Goal: Task Accomplishment & Management: Use online tool/utility

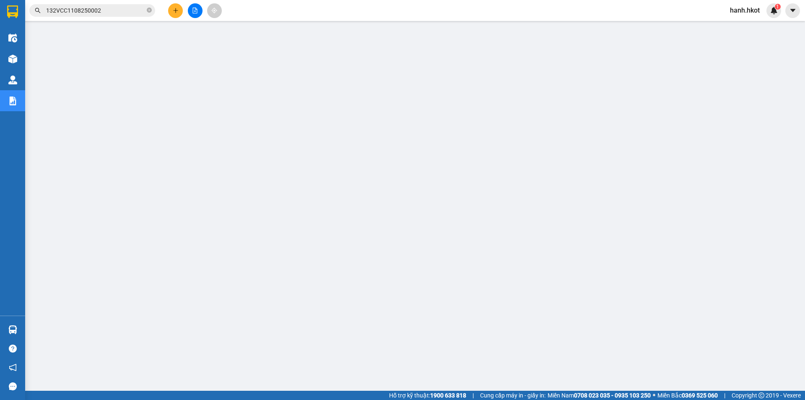
click at [109, 14] on input "132VCC1108250002" at bounding box center [95, 10] width 99 height 9
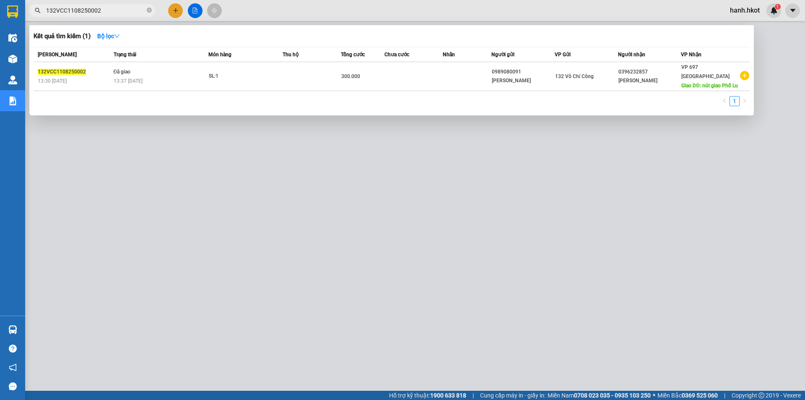
click at [110, 11] on input "132VCC1108250002" at bounding box center [95, 10] width 99 height 9
paste input "VPQB1108250026"
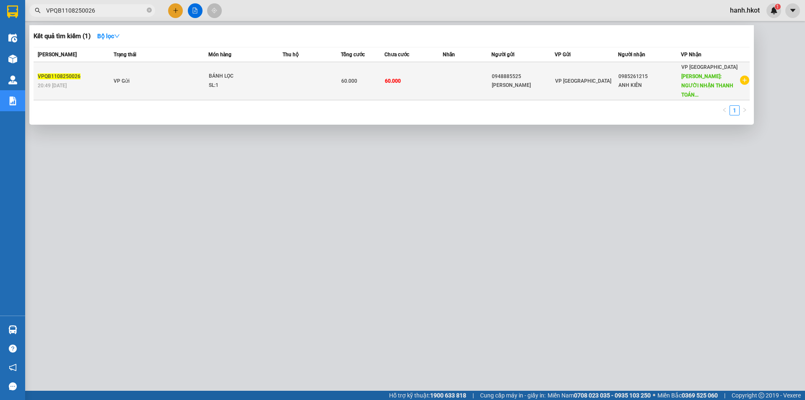
type input "VPQB1108250026"
click at [357, 78] on span "60.000" at bounding box center [349, 81] width 16 height 6
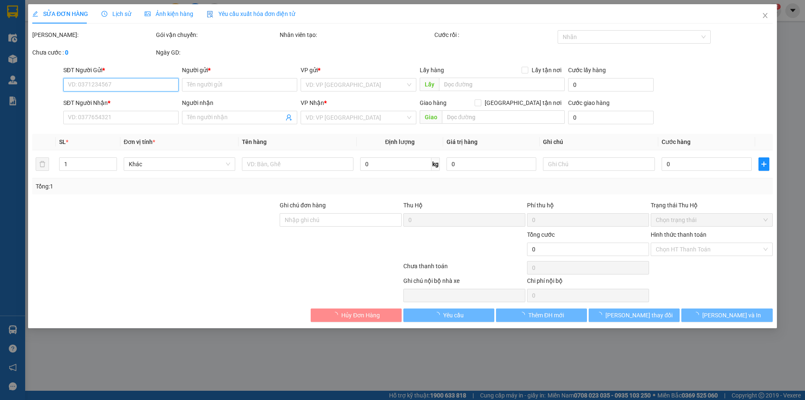
type input "0948885525"
type input "[PERSON_NAME]"
type input "0985261215"
type input "ANH KIÊN"
type input "NGƯỜI NHẬN THANH TOÁN CƯỚC"
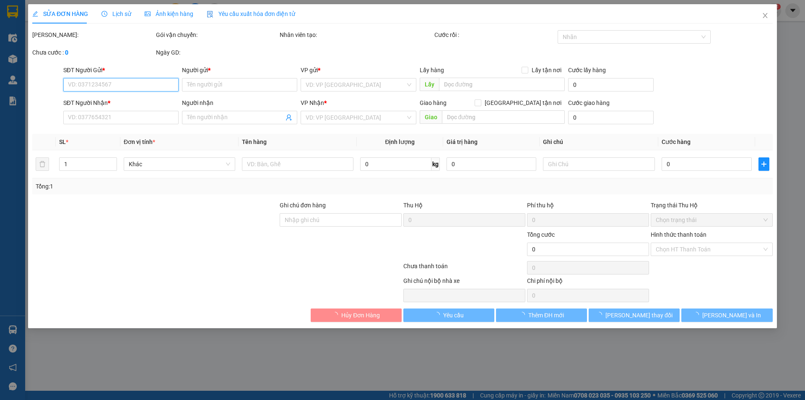
type input "60.000"
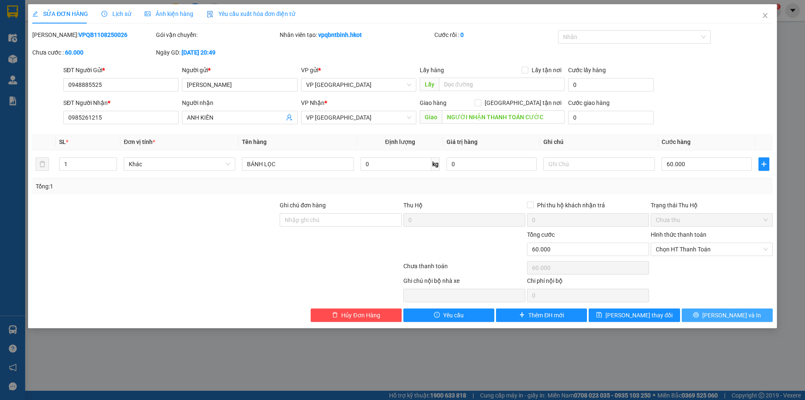
click at [706, 316] on button "[PERSON_NAME] và In" at bounding box center [727, 314] width 91 height 13
